Goal: Information Seeking & Learning: Learn about a topic

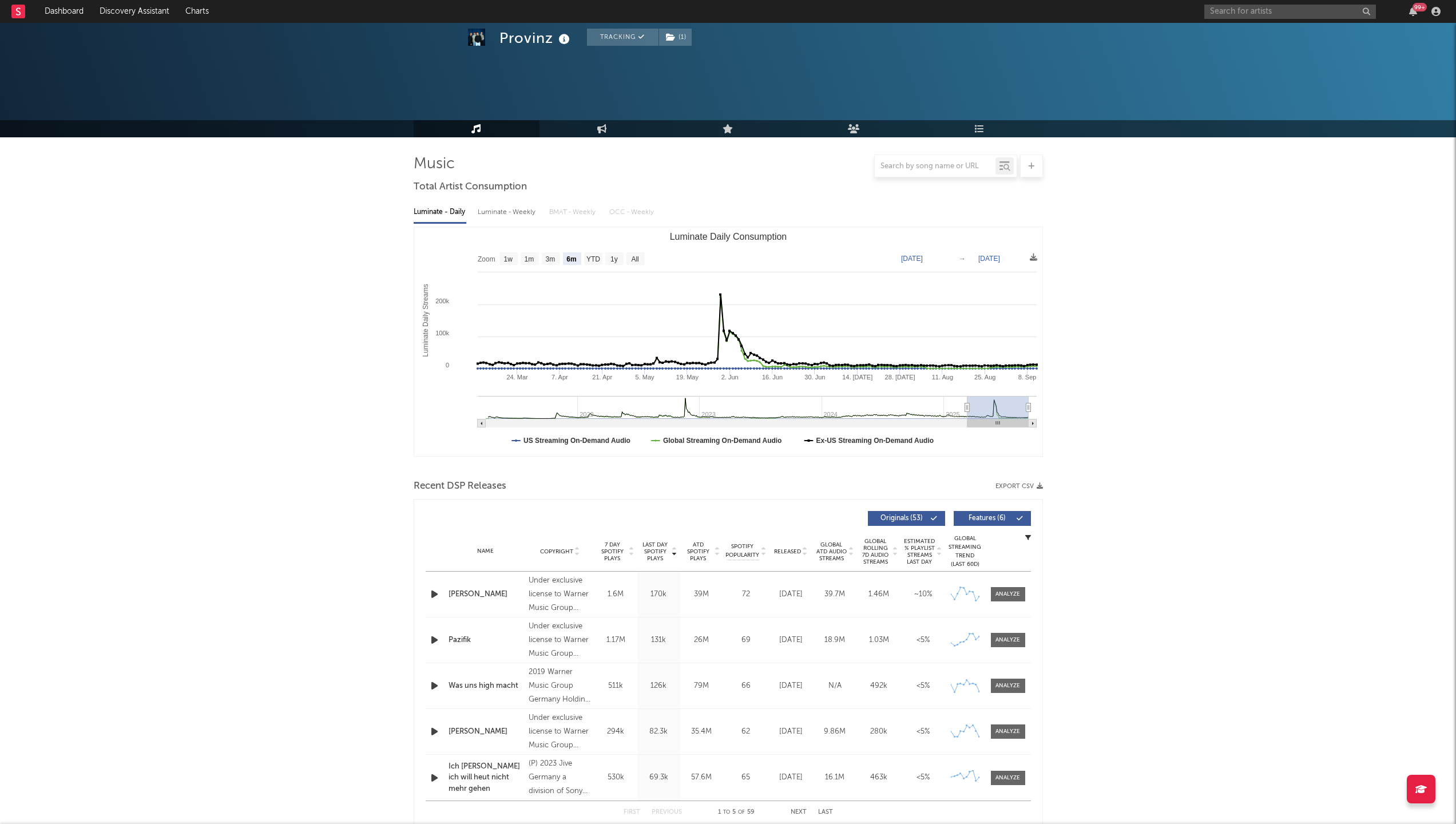
select select "6m"
select select "YTD"
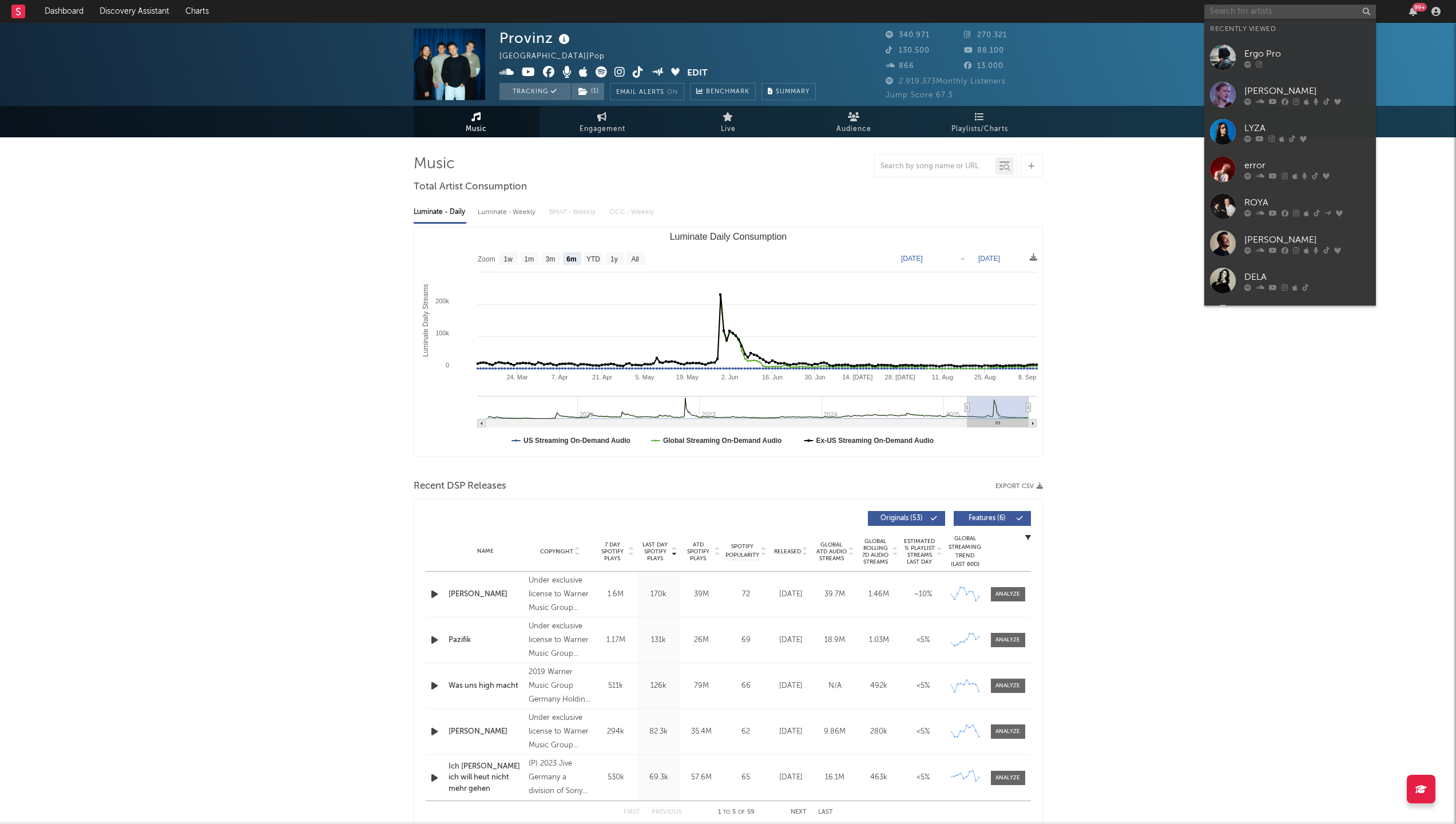
click at [1274, 14] on input "text" at bounding box center [1290, 12] width 172 height 14
click at [1324, 124] on div "LYZA" at bounding box center [1307, 128] width 126 height 14
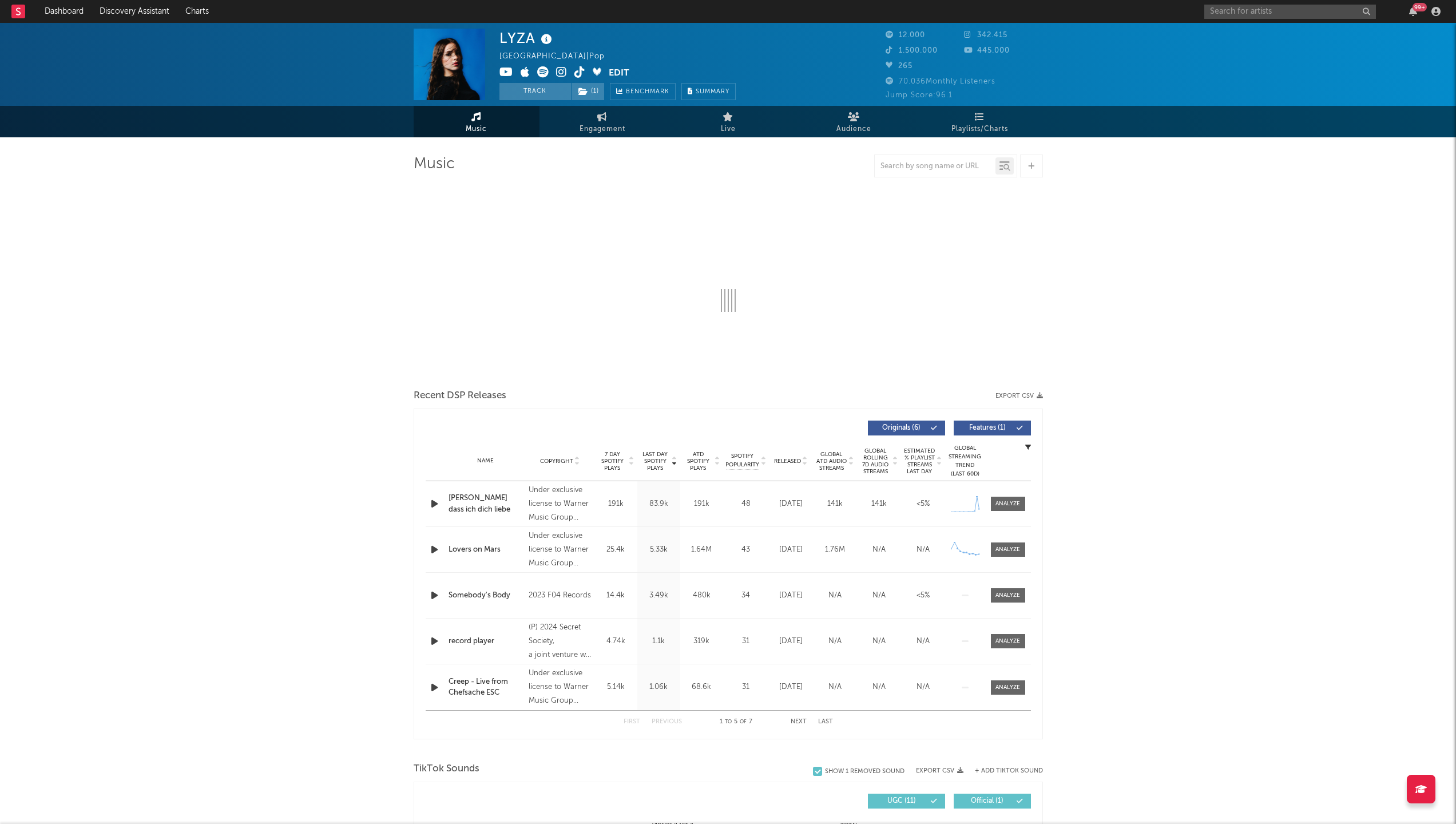
select select "6m"
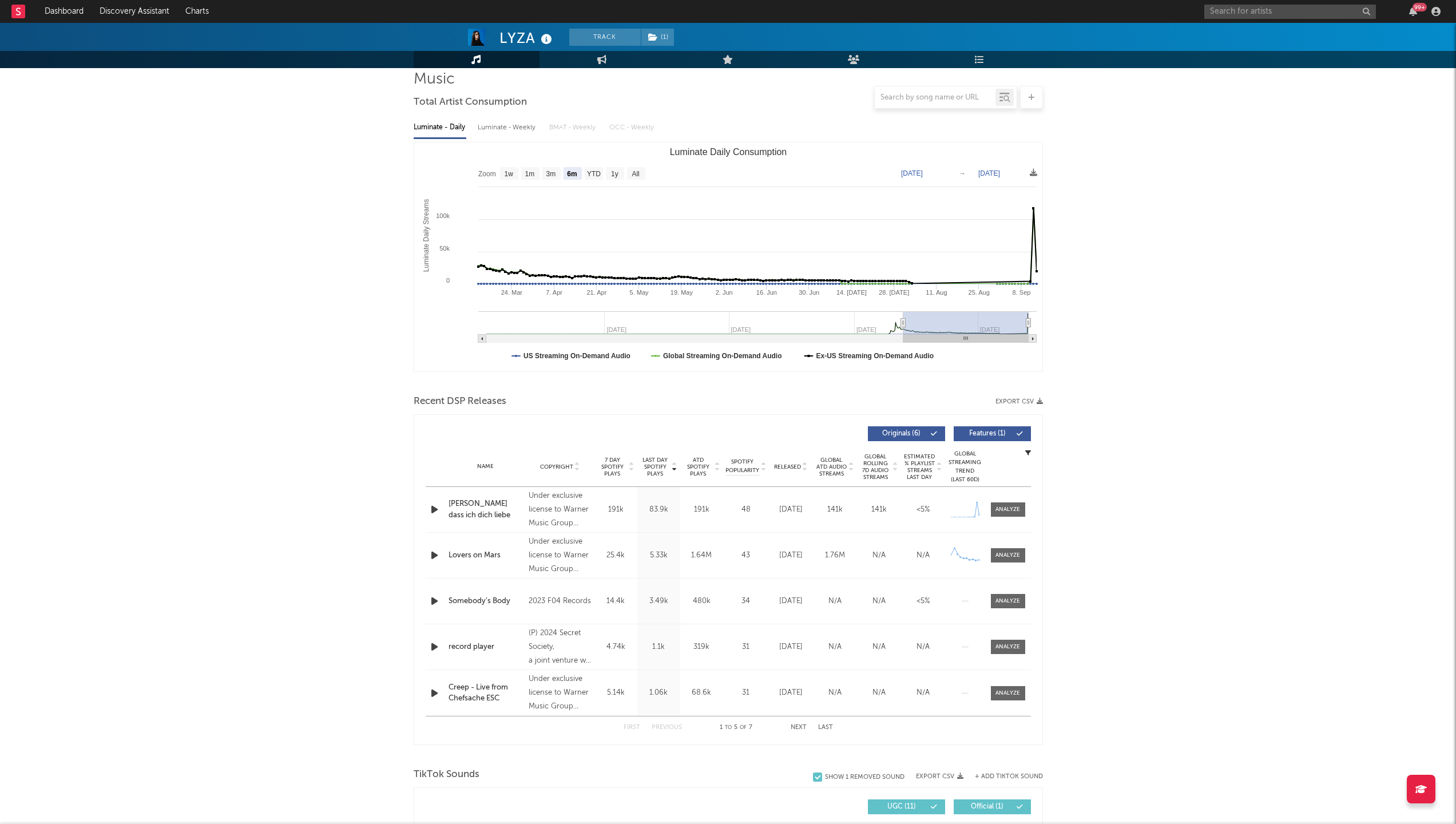
scroll to position [87, 0]
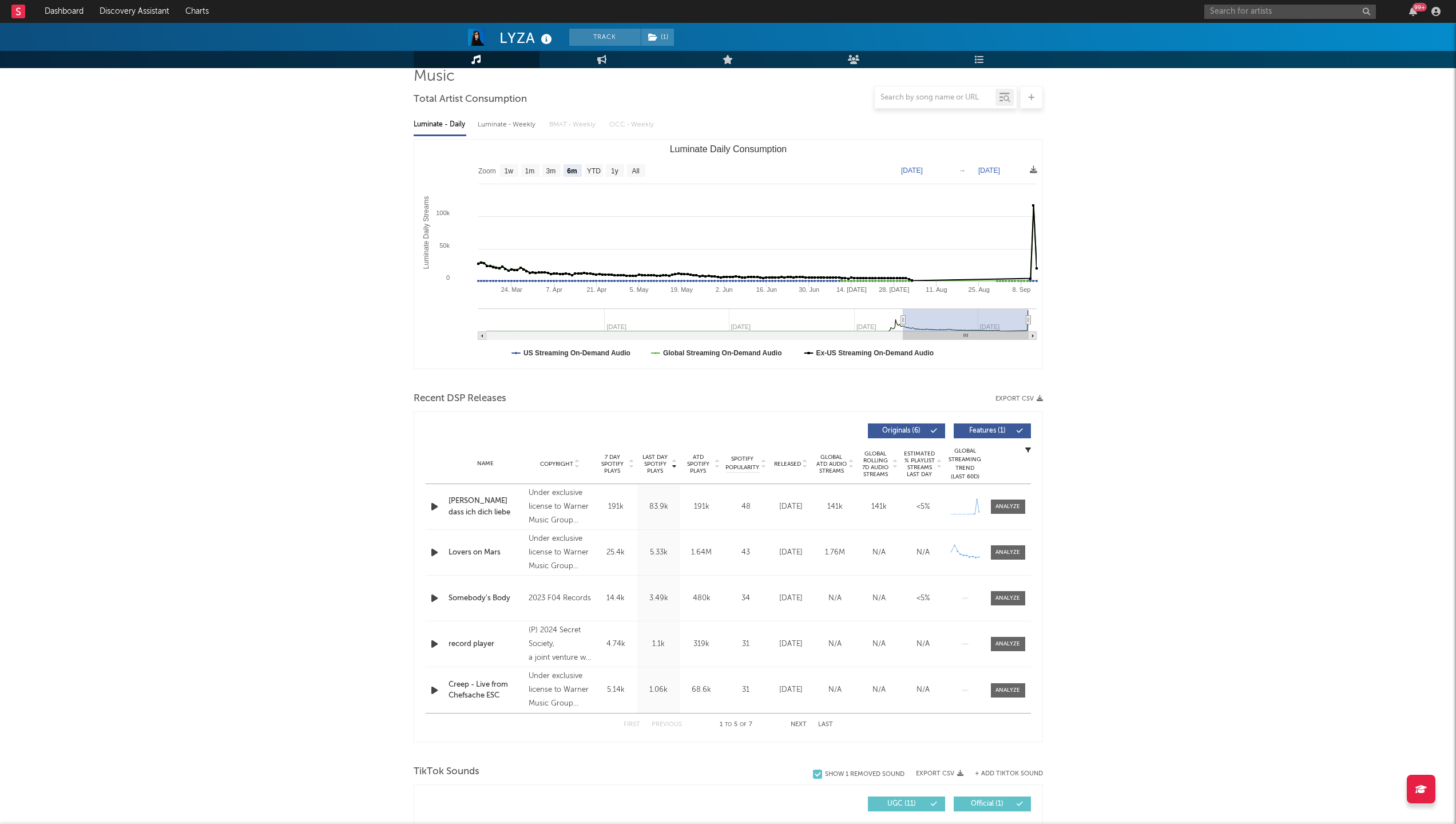
click at [515, 512] on div "[PERSON_NAME] dass ich dich liebe" at bounding box center [486, 507] width 75 height 22
click at [518, 507] on div "[PERSON_NAME] dass ich dich liebe" at bounding box center [486, 507] width 75 height 22
click at [1007, 504] on div at bounding box center [1008, 507] width 25 height 9
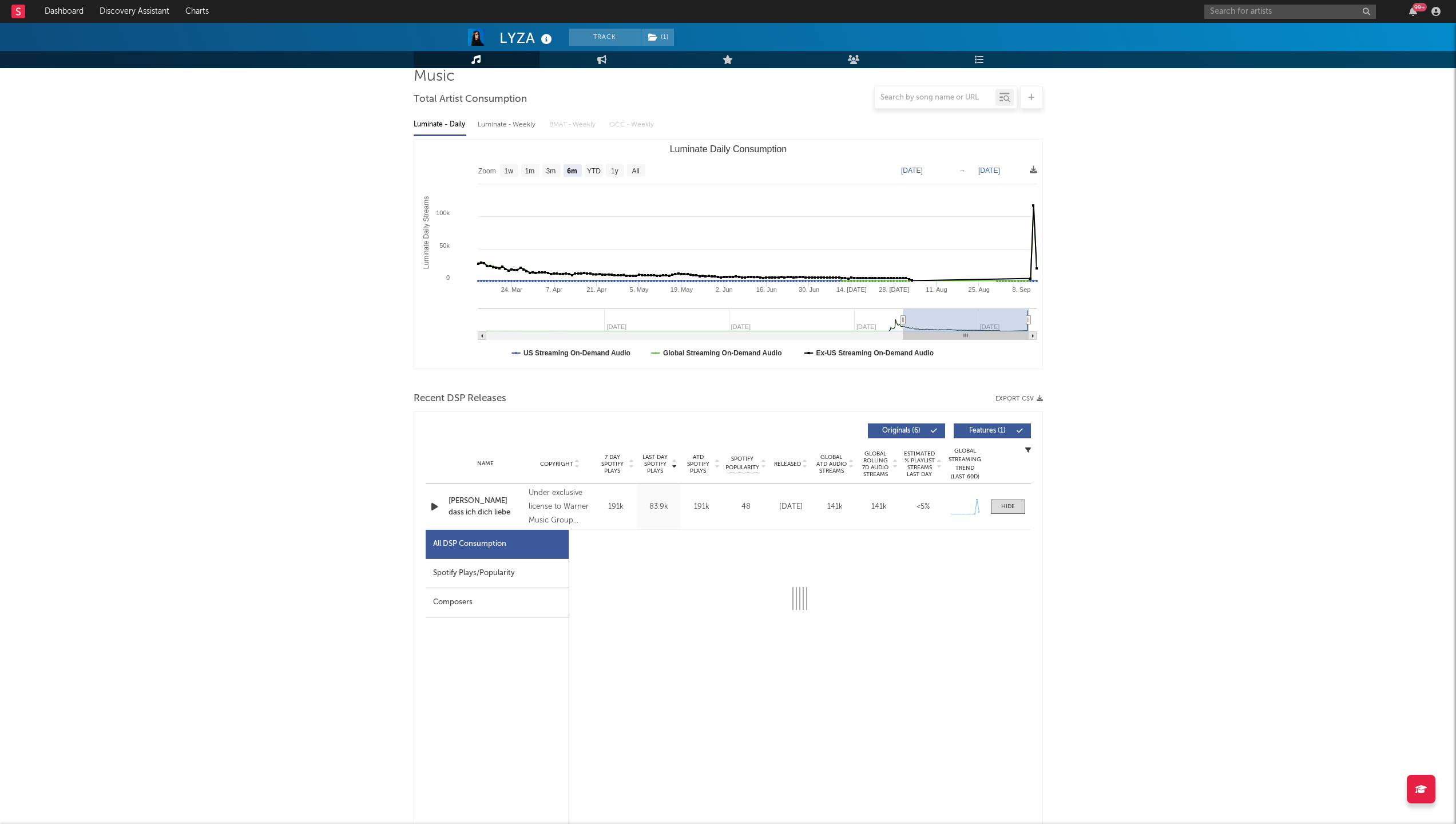
select select "1w"
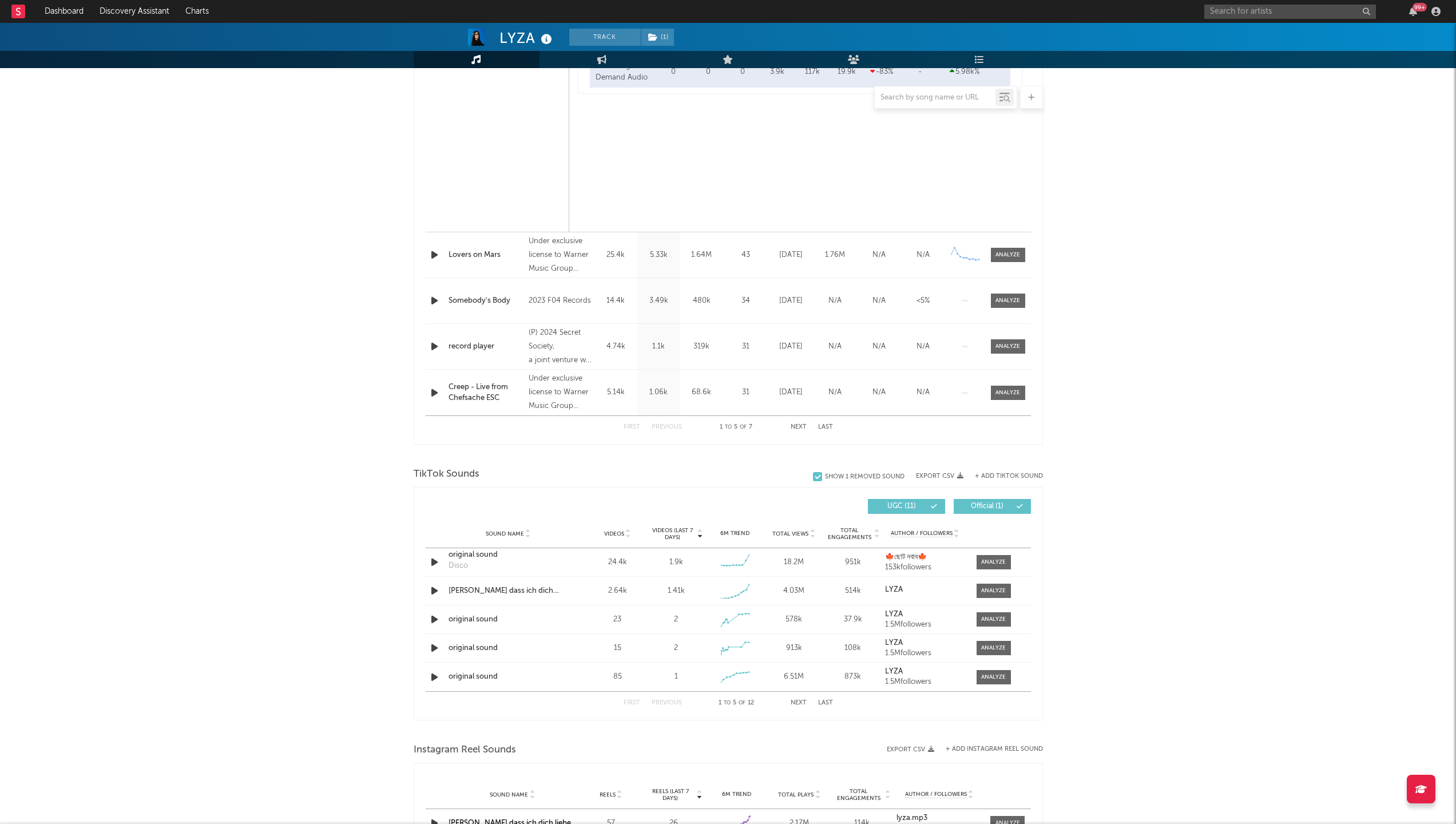
scroll to position [1071, 0]
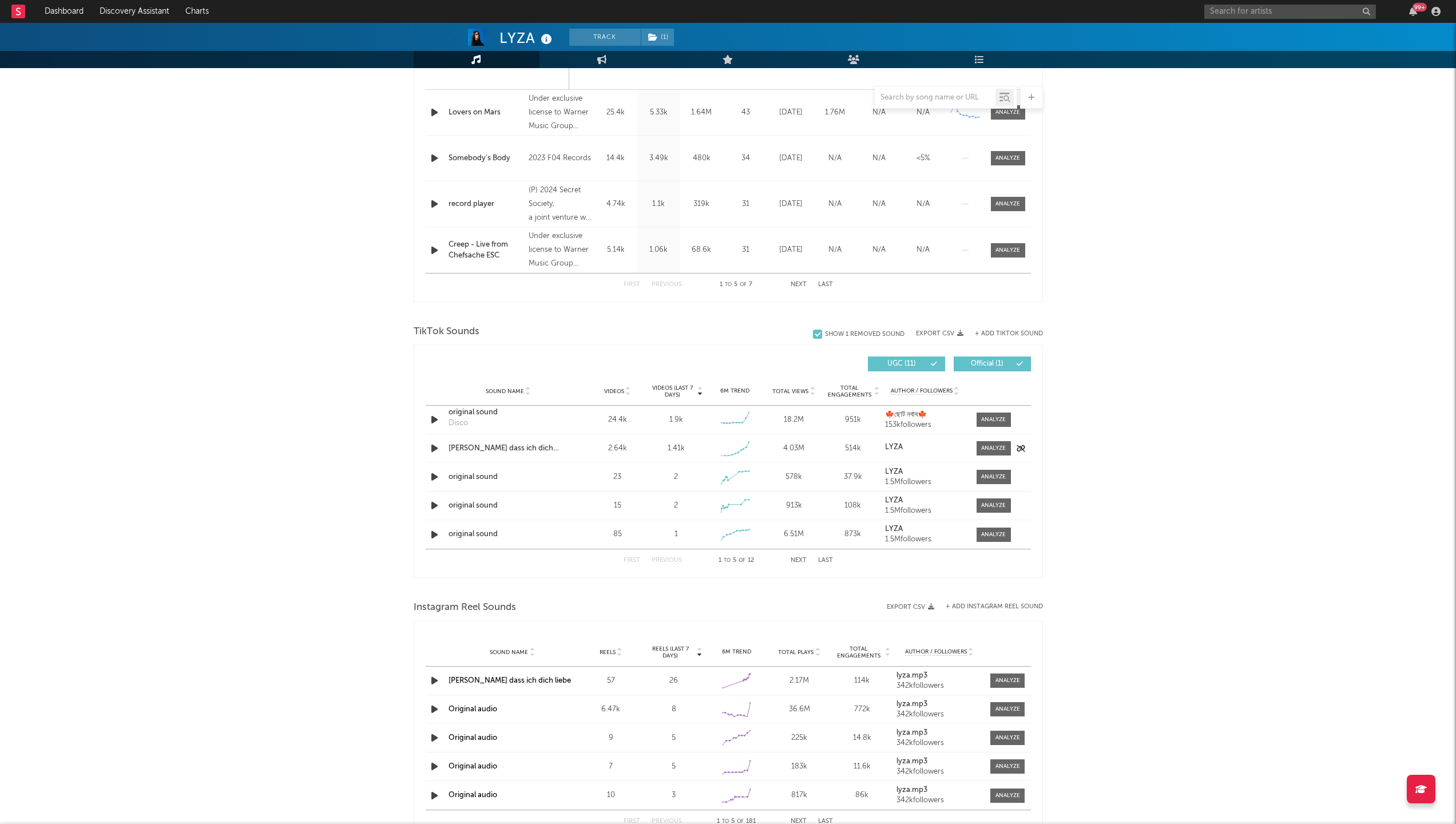
click at [592, 452] on div "2.64k" at bounding box center [618, 449] width 53 height 12
click at [551, 447] on div "[PERSON_NAME] dass ich dich liebe" at bounding box center [509, 449] width 120 height 12
click at [982, 450] on div at bounding box center [994, 448] width 25 height 9
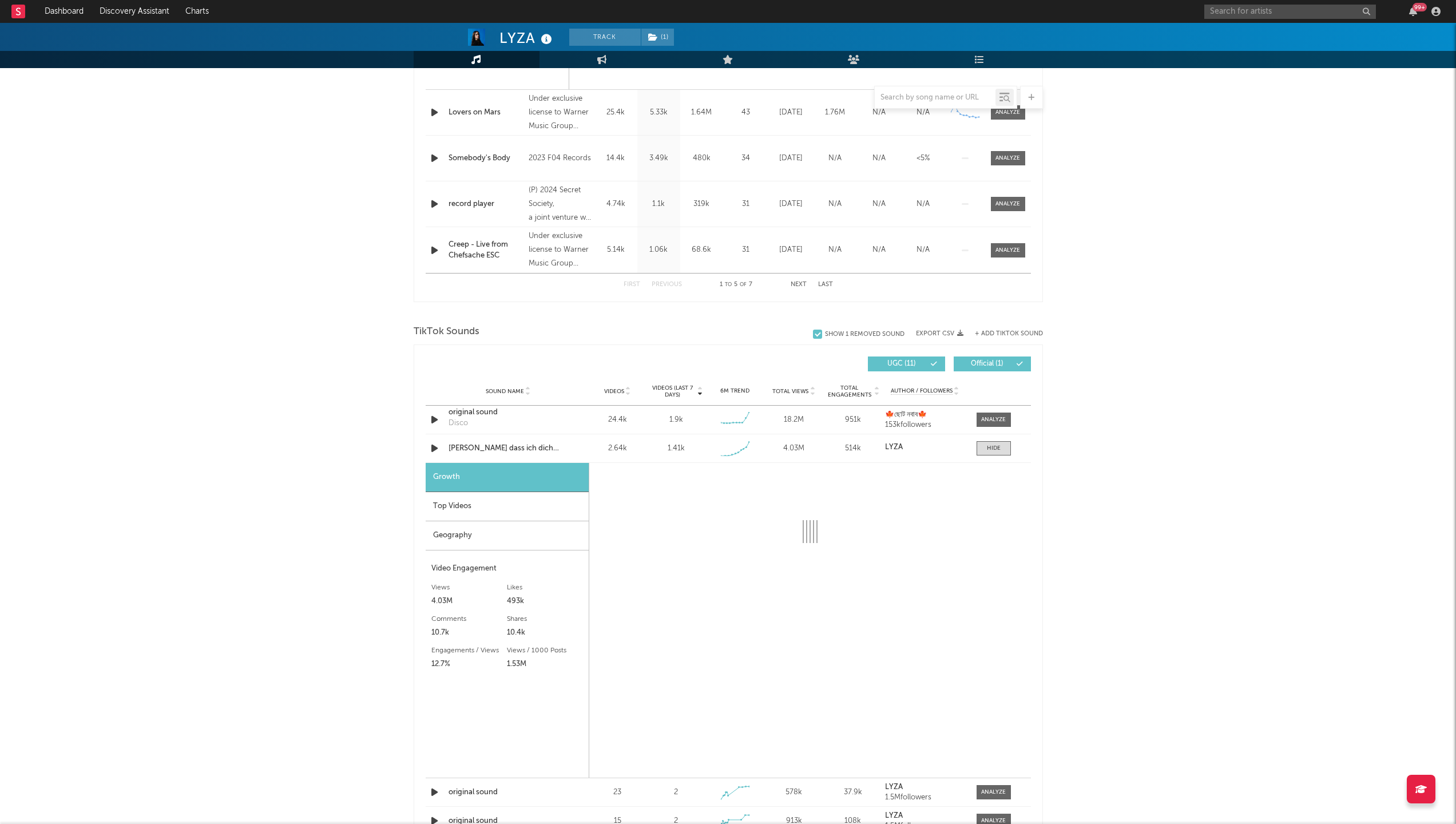
scroll to position [1321, 0]
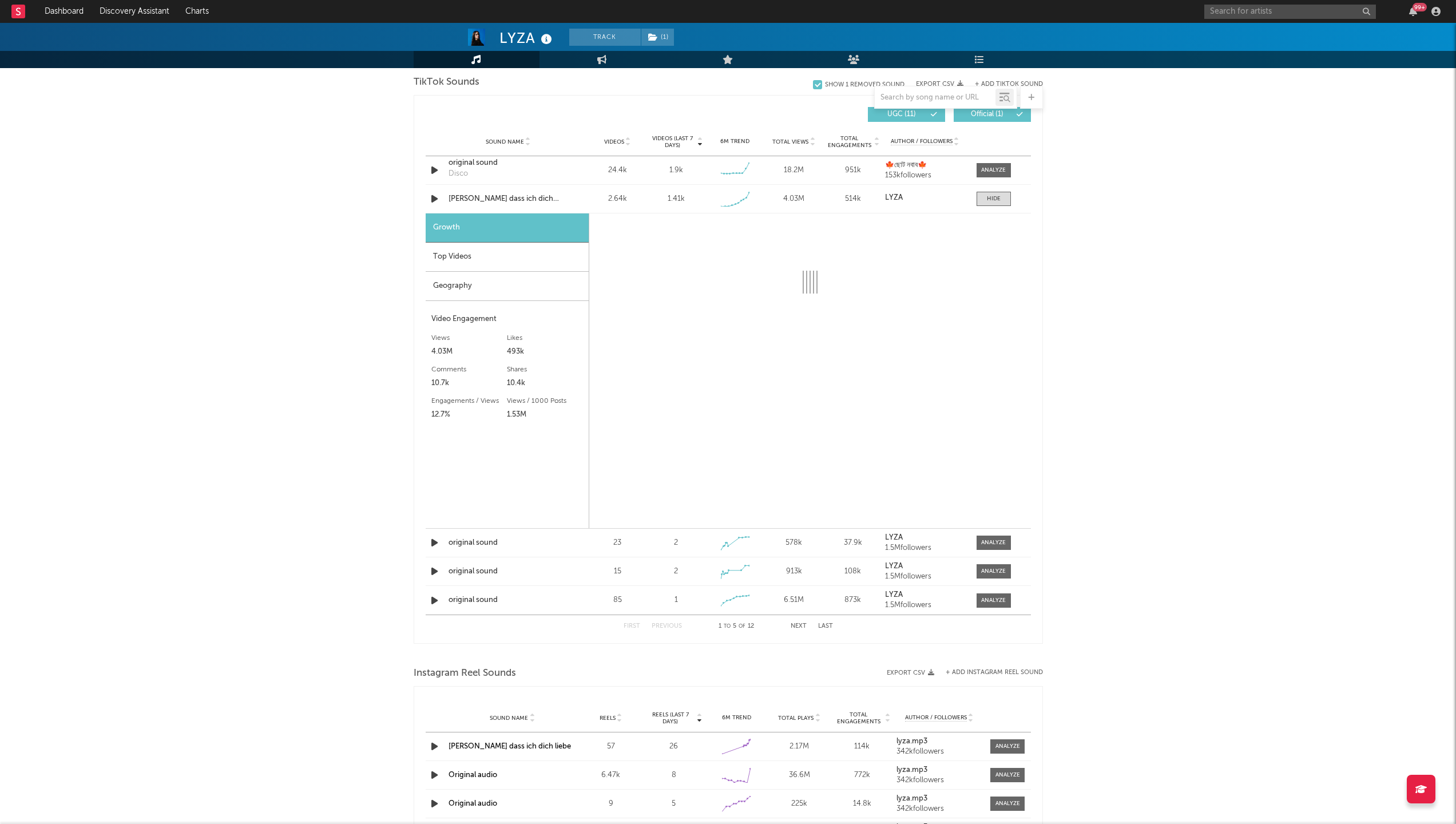
select select "1w"
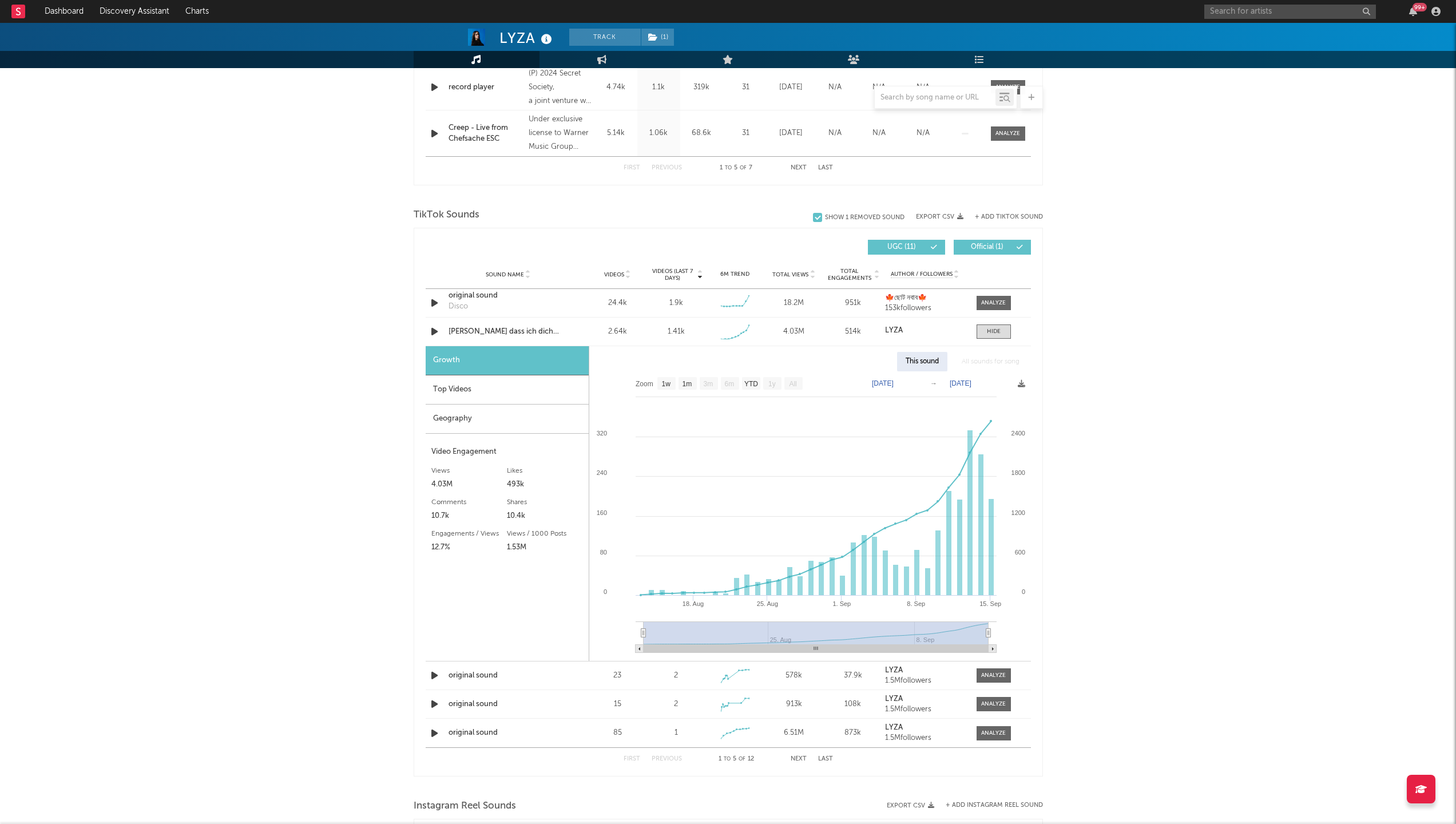
scroll to position [1186, 0]
